Goal: Find specific page/section: Find specific page/section

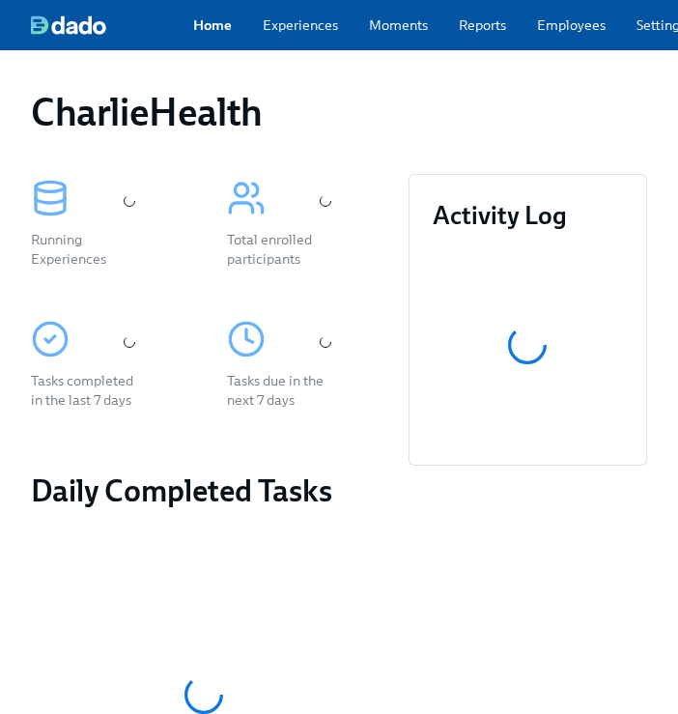
click at [293, 35] on link "Experiences" at bounding box center [300, 24] width 75 height 19
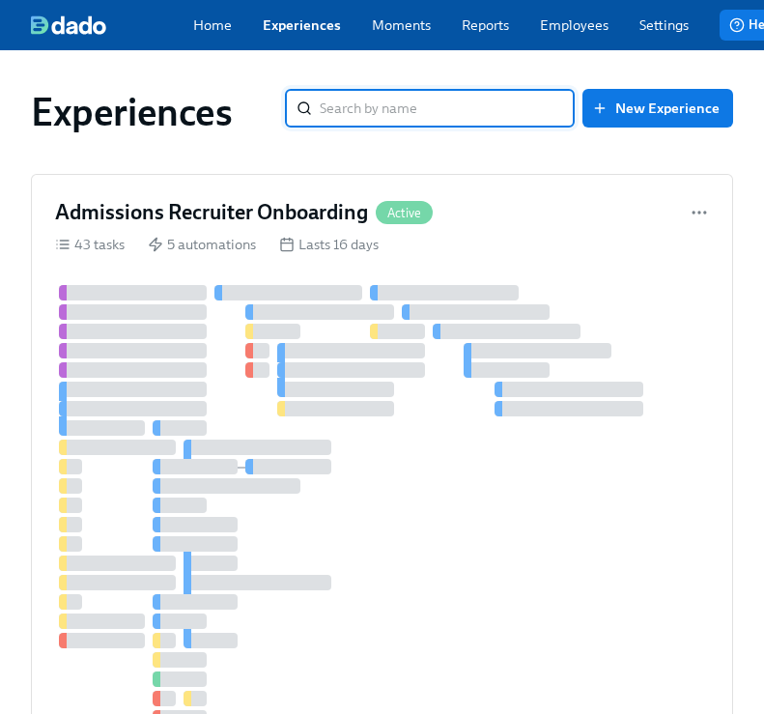
click at [568, 100] on input "search" at bounding box center [447, 108] width 255 height 39
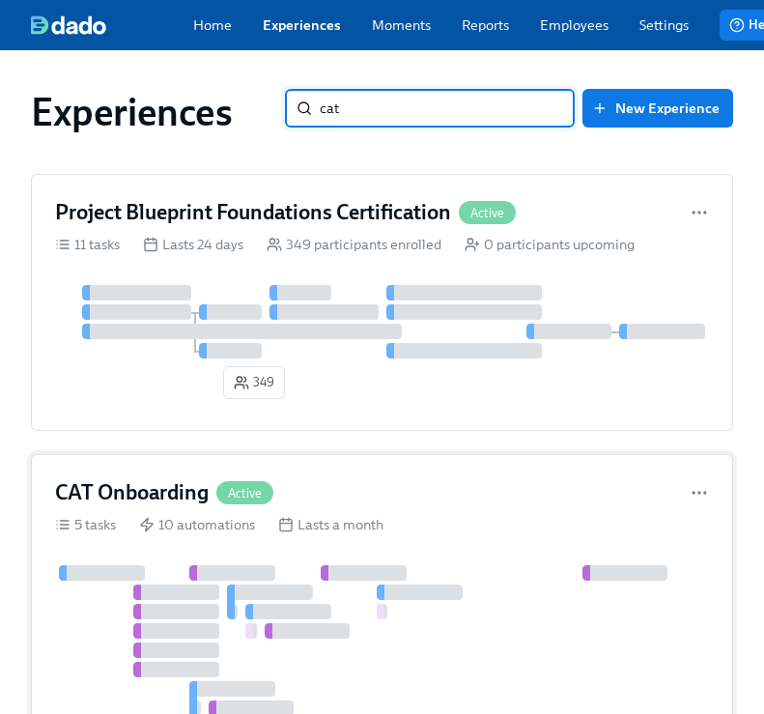
type input "cat"
click at [286, 531] on rect at bounding box center [286, 526] width 12 height 12
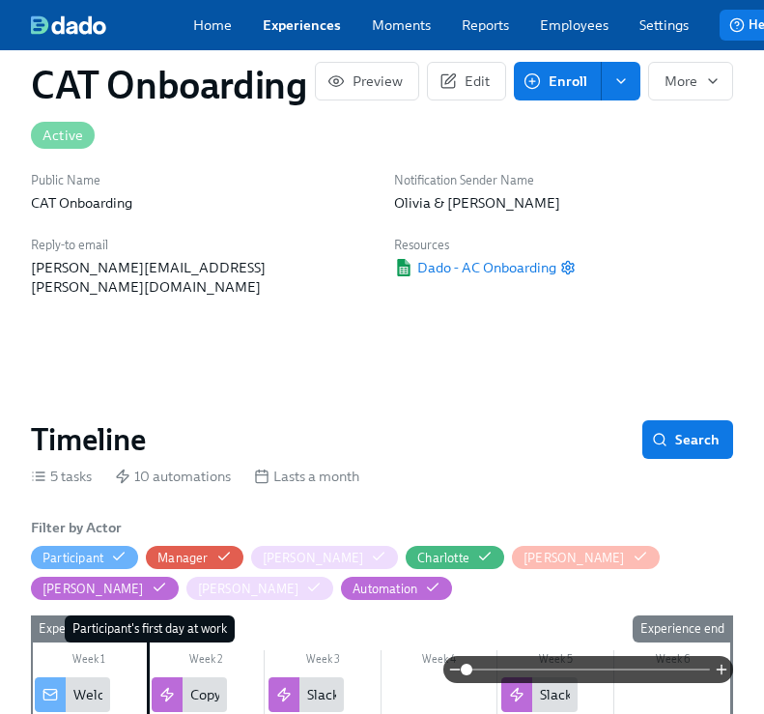
scroll to position [473, 0]
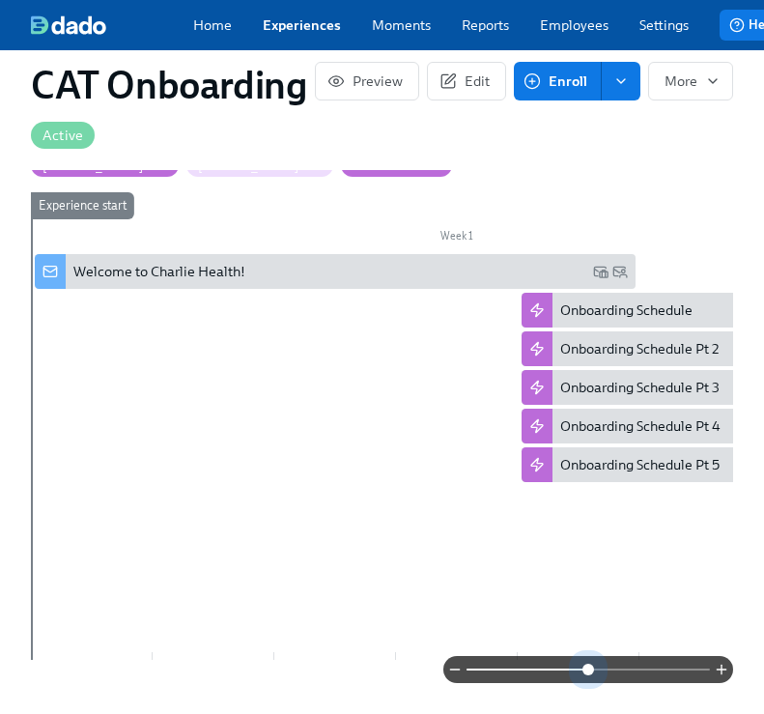
drag, startPoint x: 479, startPoint y: 663, endPoint x: 601, endPoint y: 652, distance: 122.2
click at [594, 664] on span at bounding box center [589, 670] width 12 height 12
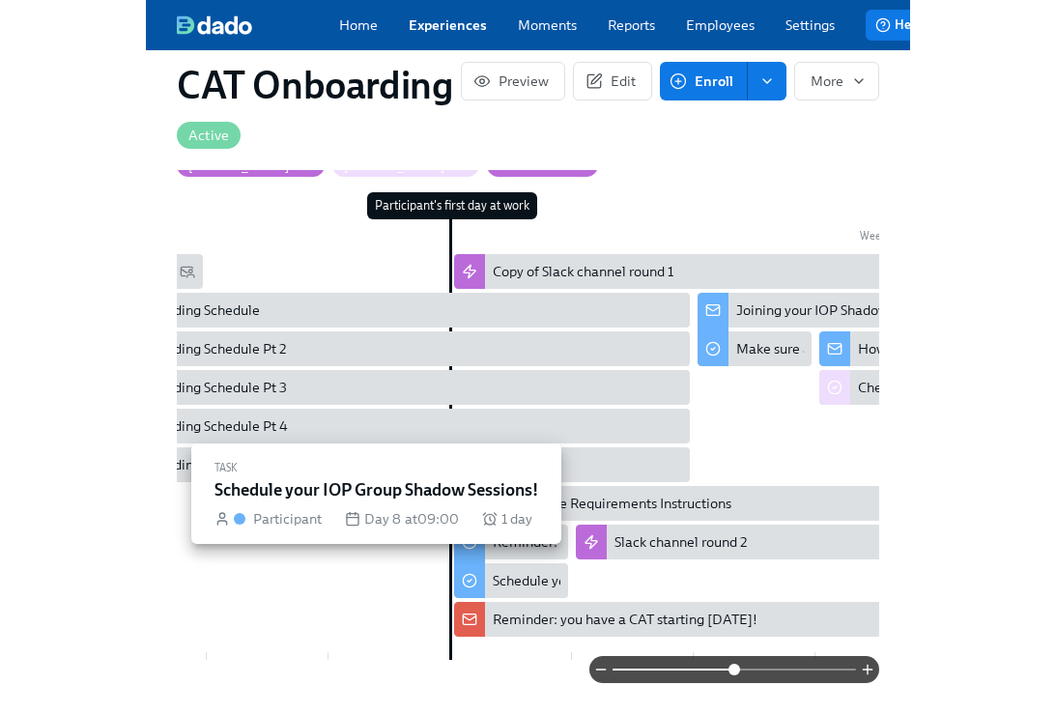
scroll to position [0, 711]
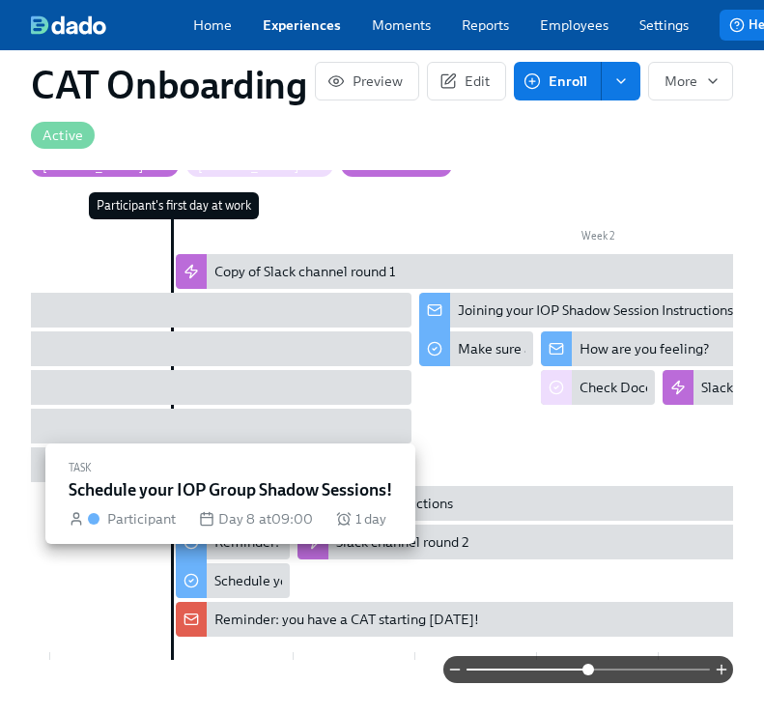
click at [249, 578] on div "Schedule your IOP Group Shadow Sessions!" at bounding box center [233, 580] width 114 height 35
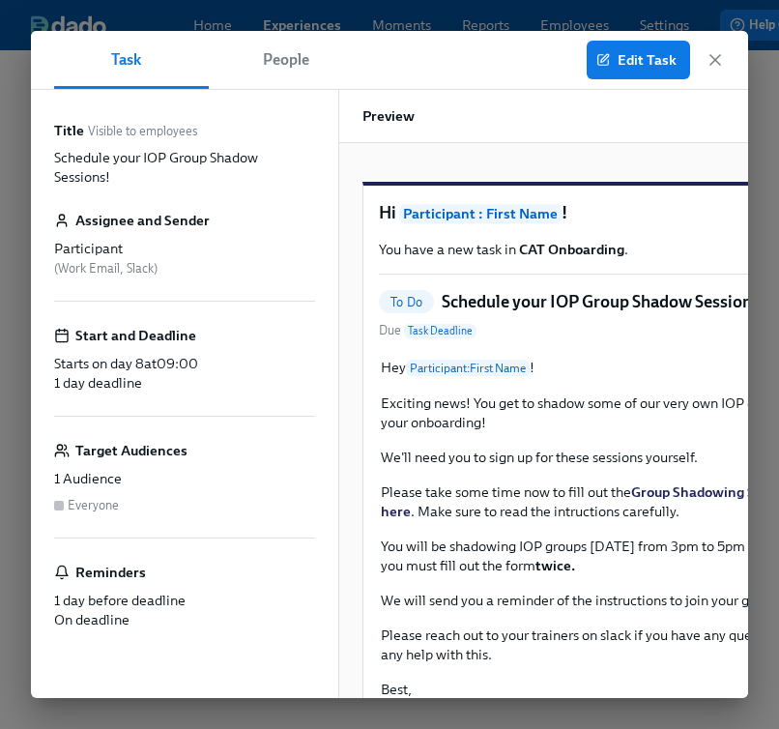
click at [520, 313] on h5 "Schedule your IOP Group Shadow Sessions!" at bounding box center [604, 301] width 324 height 23
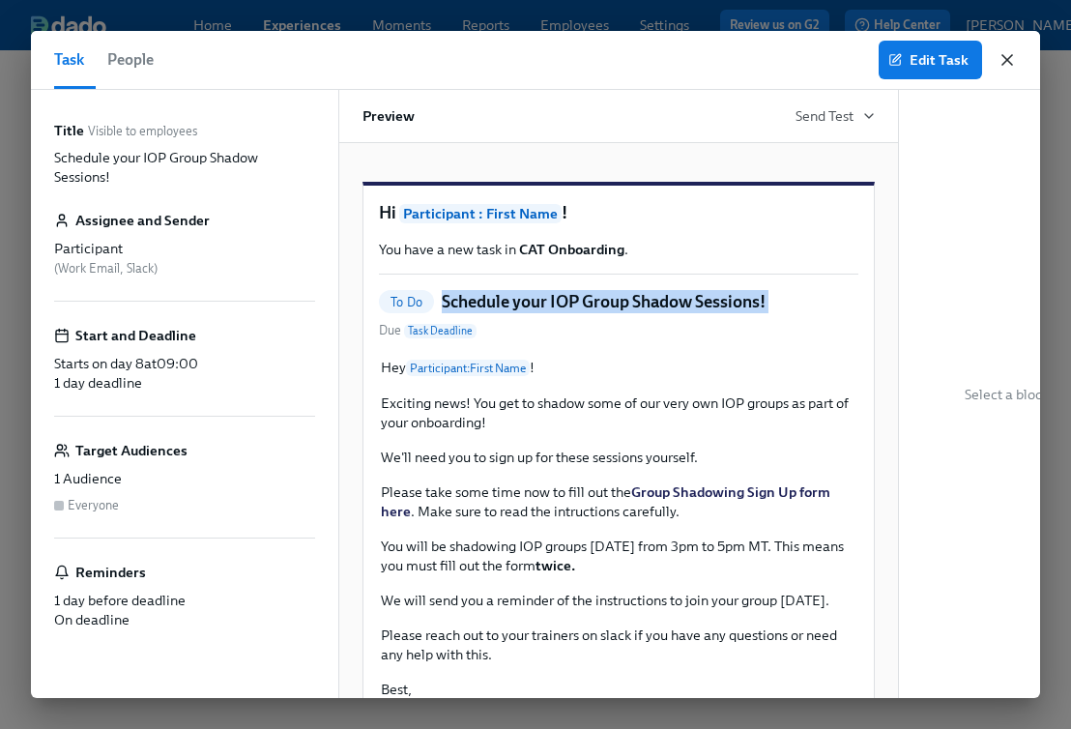
click at [692, 60] on icon "button" at bounding box center [1006, 59] width 19 height 19
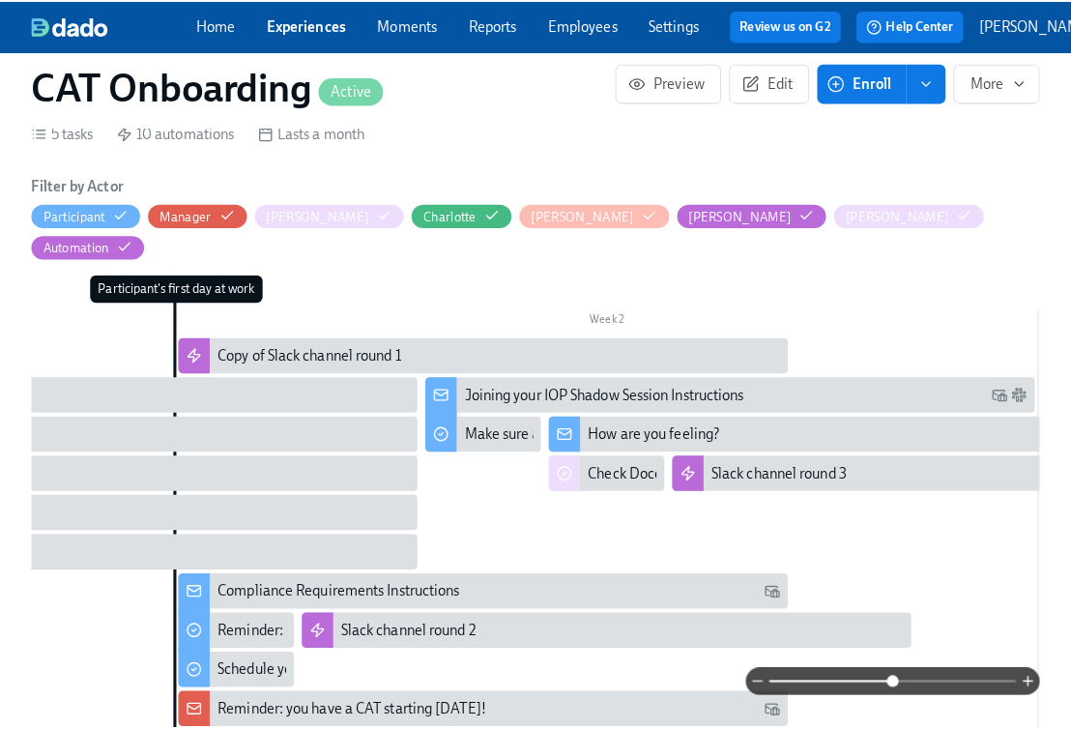
scroll to position [444, 0]
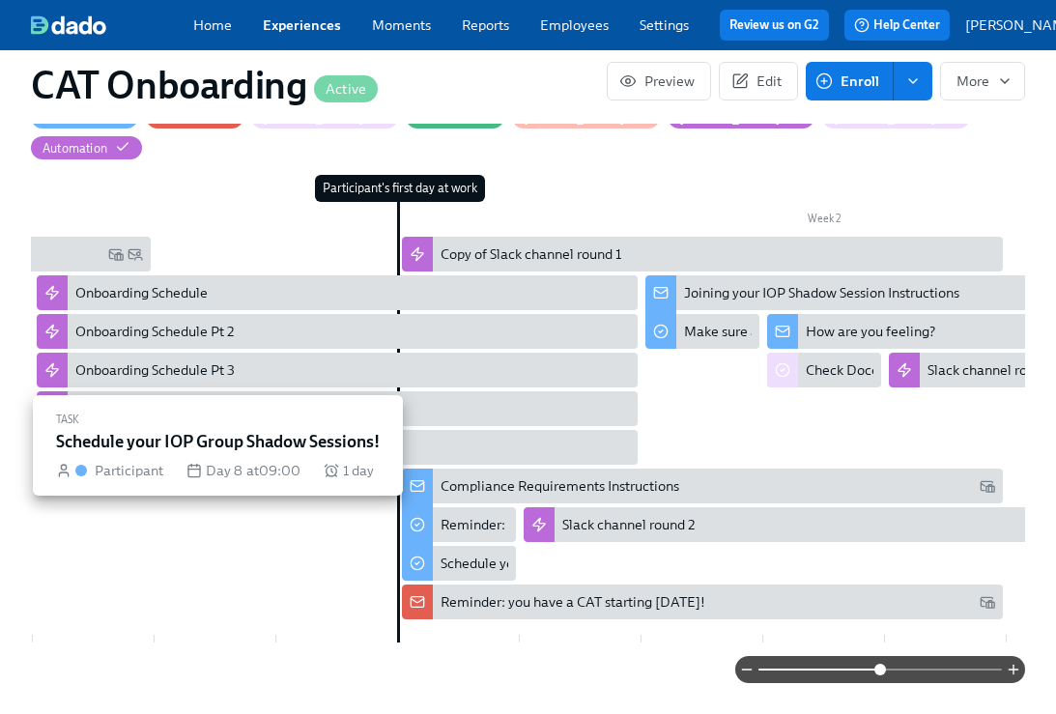
click at [441, 554] on div "Schedule your IOP Group Shadow Sessions!" at bounding box center [572, 563] width 263 height 19
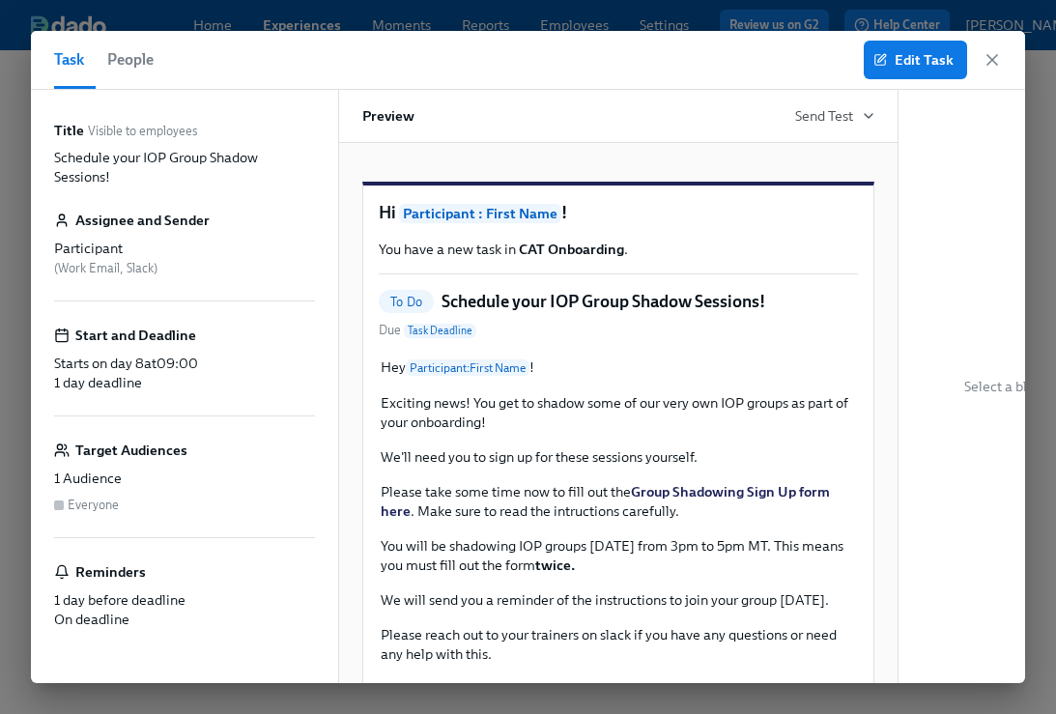
scroll to position [0, 724]
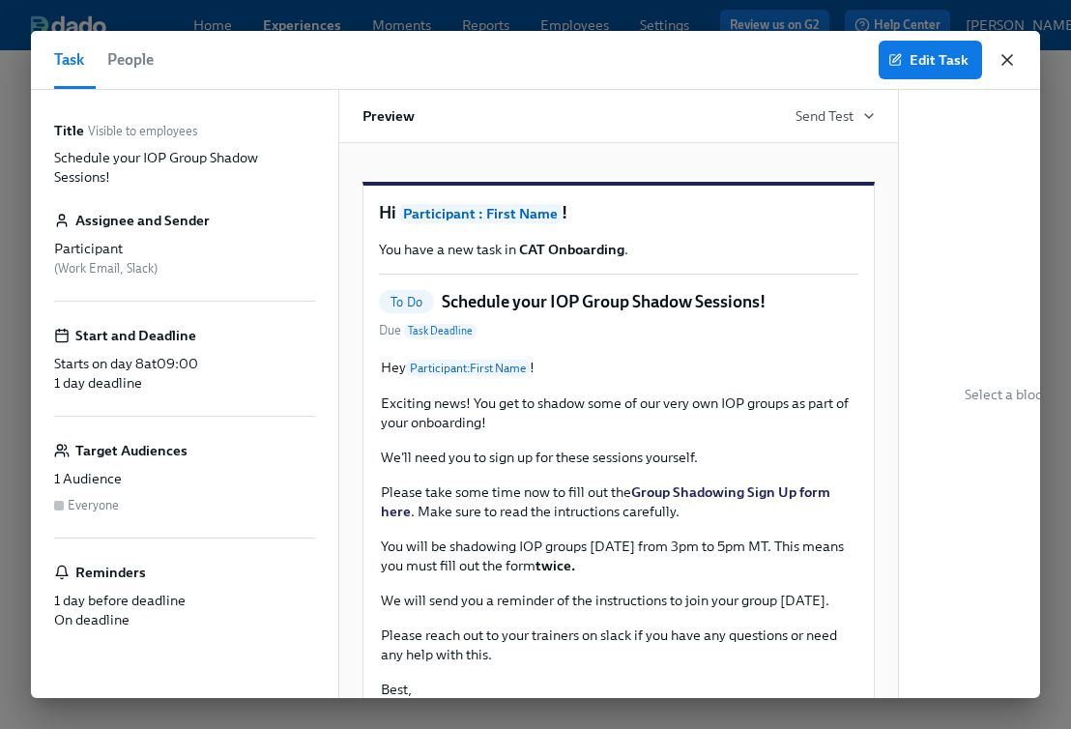
click at [692, 65] on icon "button" at bounding box center [1006, 59] width 19 height 19
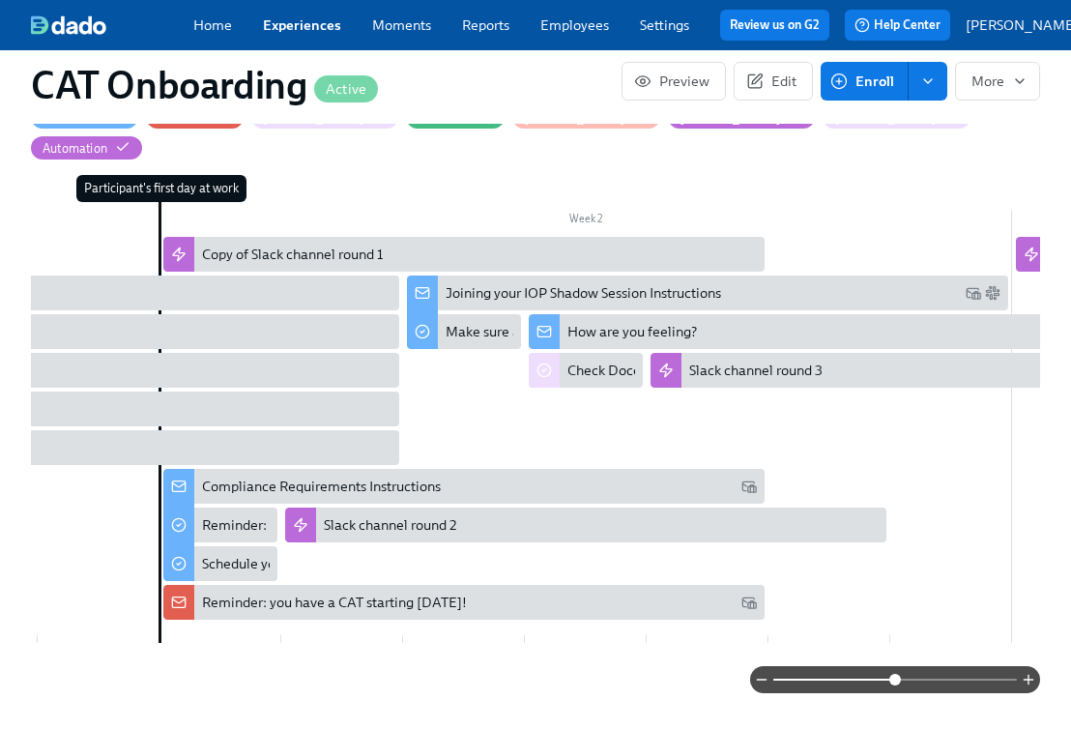
click at [692, 65] on button "More" at bounding box center [997, 81] width 85 height 39
click at [692, 156] on div at bounding box center [535, 364] width 1071 height 729
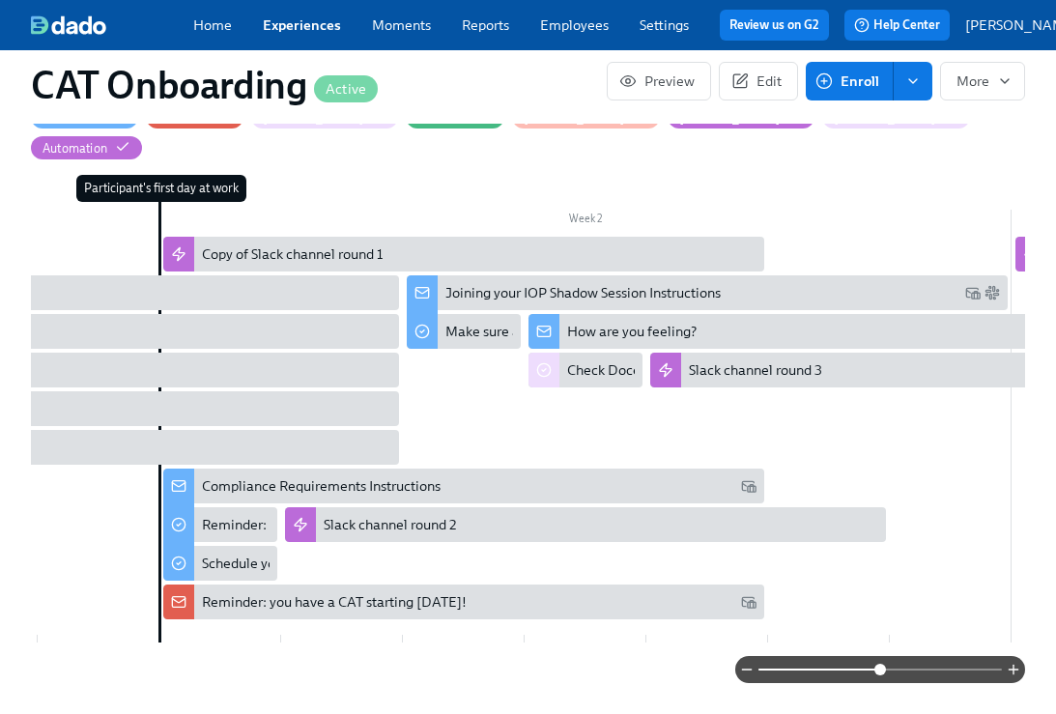
click at [569, 27] on link "Employees" at bounding box center [574, 24] width 69 height 17
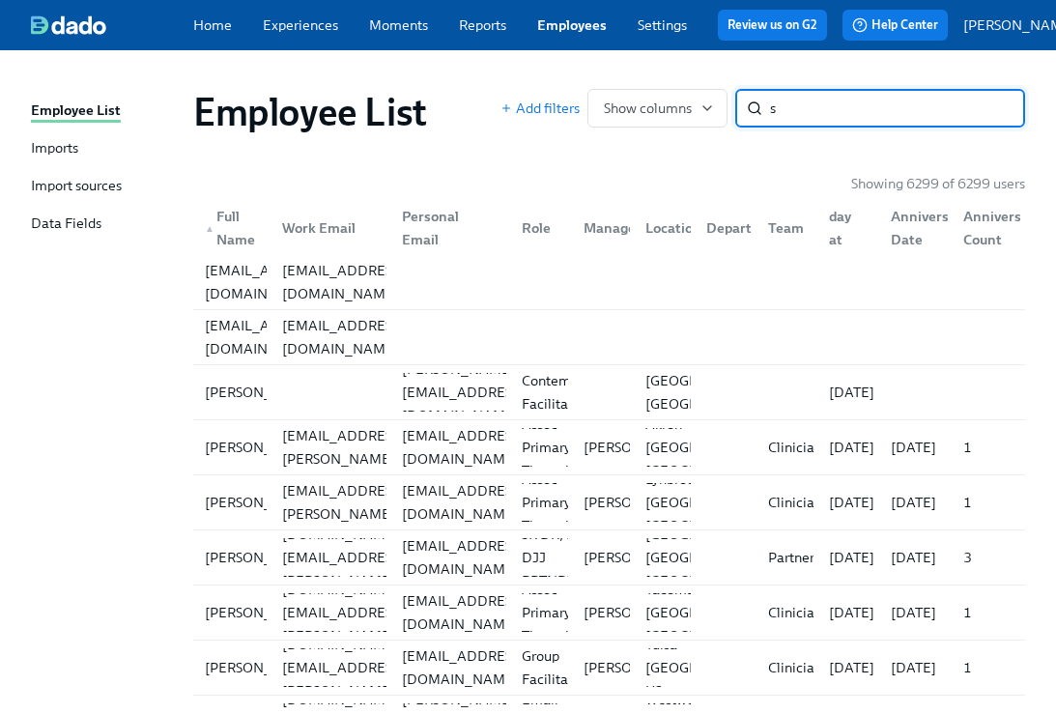
click at [692, 103] on input "s" at bounding box center [897, 108] width 255 height 39
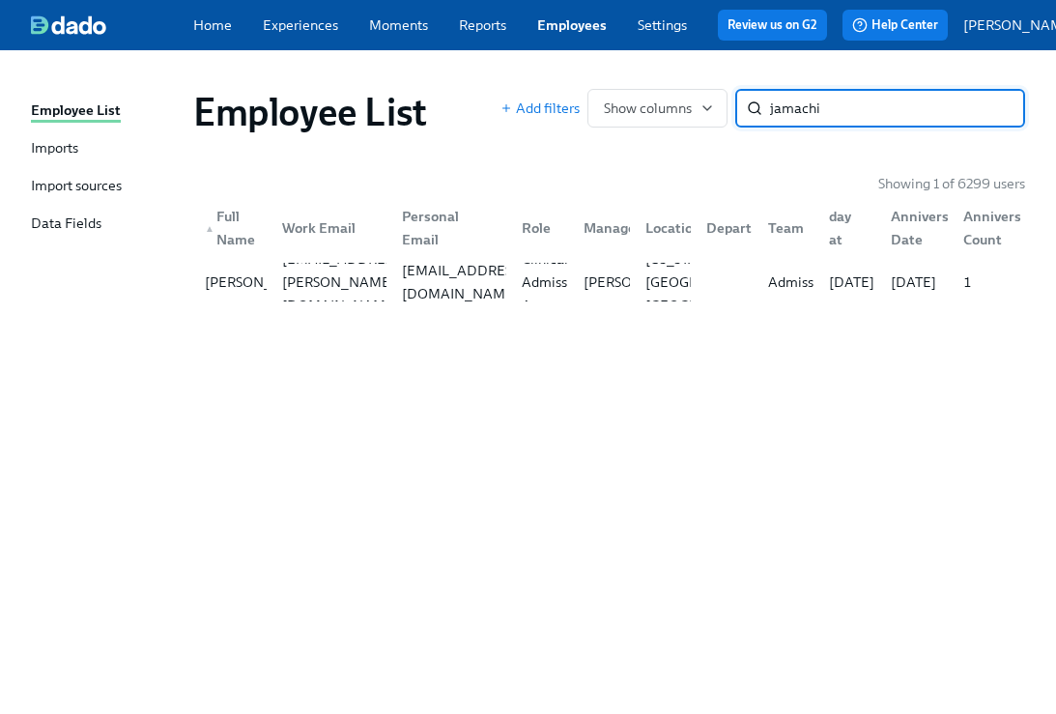
type input "jamachi"
click at [228, 317] on div "Employee List Add filters Show columns jamachi ​ Showing 1 of 6299 users ▲ Full…" at bounding box center [528, 370] width 994 height 594
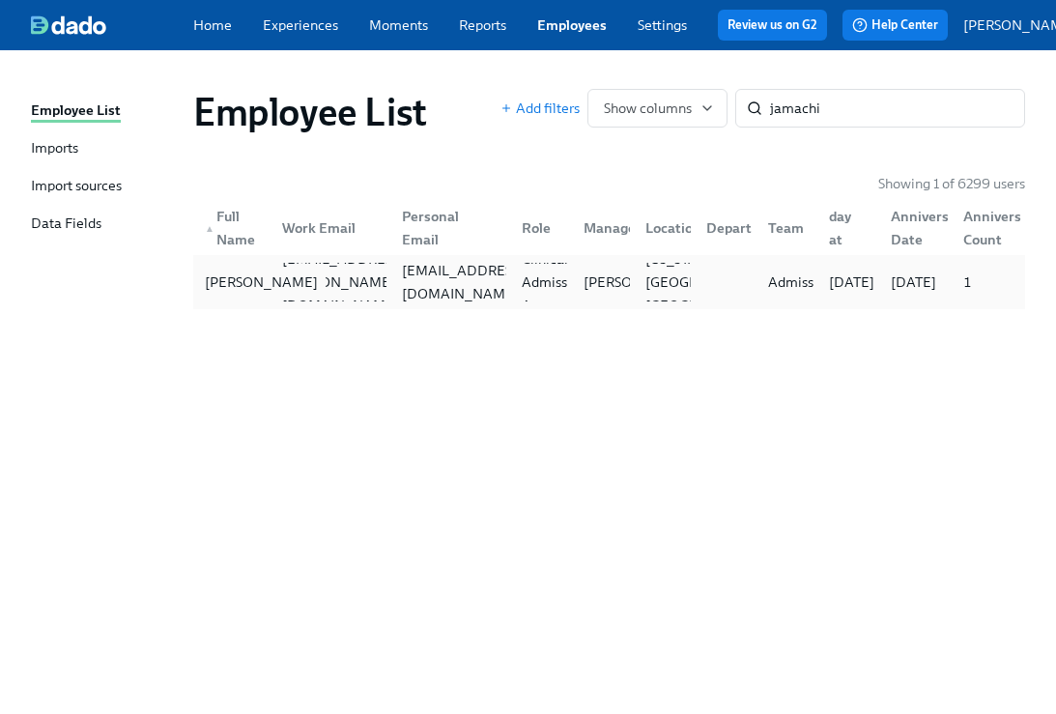
click at [229, 294] on div "[PERSON_NAME]" at bounding box center [261, 282] width 129 height 23
